Goal: Task Accomplishment & Management: Manage account settings

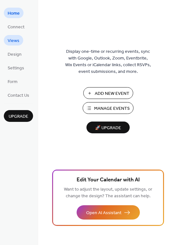
click at [16, 40] on span "Views" at bounding box center [14, 41] width 12 height 7
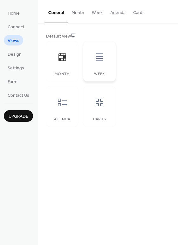
click at [99, 57] on icon at bounding box center [100, 57] width 10 height 10
click at [64, 60] on icon at bounding box center [63, 57] width 8 height 8
click at [99, 102] on icon at bounding box center [100, 102] width 10 height 10
click at [68, 103] on div at bounding box center [62, 102] width 19 height 19
click at [65, 63] on div at bounding box center [62, 57] width 19 height 19
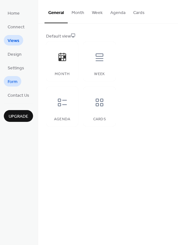
click at [17, 81] on span "Form" at bounding box center [13, 82] width 10 height 7
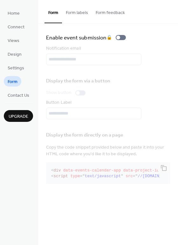
click at [71, 14] on button "Form labels" at bounding box center [77, 11] width 30 height 23
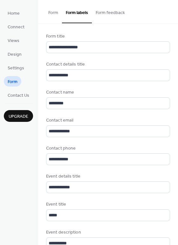
click at [56, 13] on button "Form" at bounding box center [54, 11] width 18 height 23
